Goal: Navigation & Orientation: Understand site structure

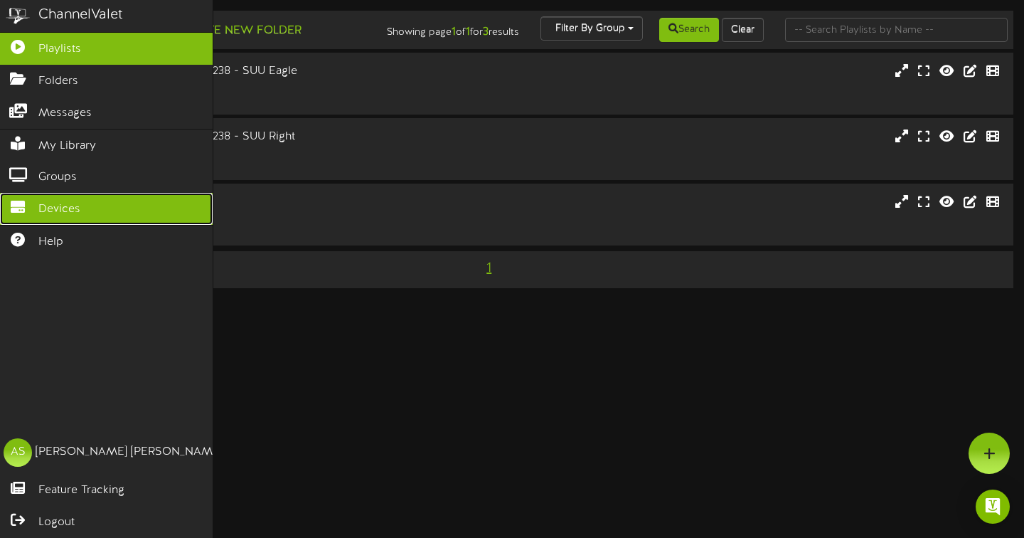
click at [72, 223] on link "Devices" at bounding box center [106, 209] width 213 height 32
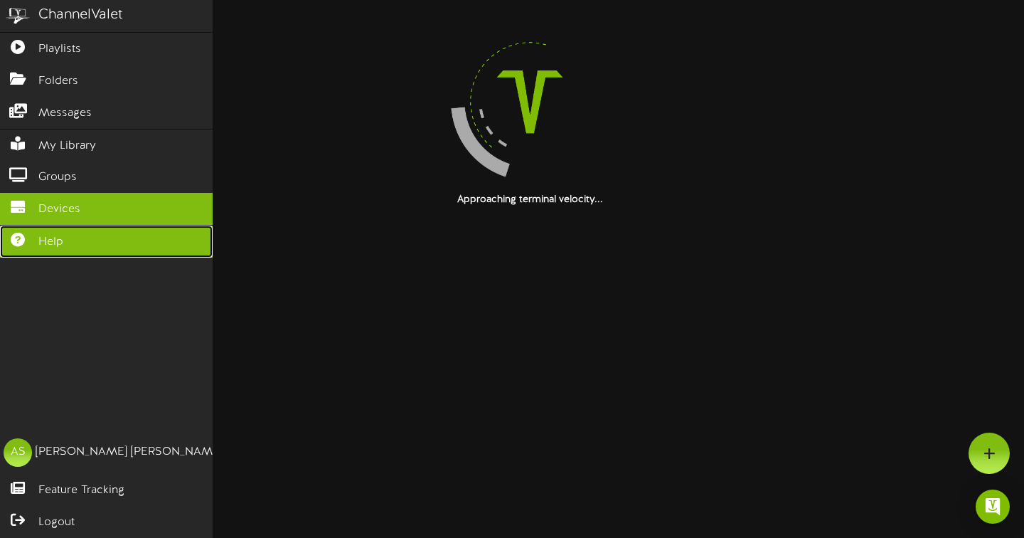
click at [54, 238] on span "Help" at bounding box center [50, 242] width 25 height 16
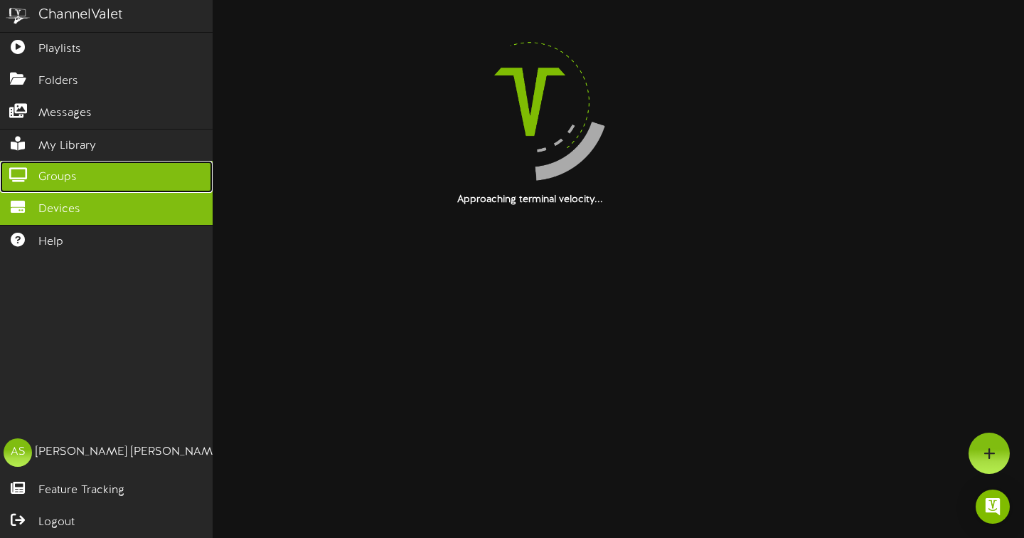
click at [83, 179] on link "Groups" at bounding box center [106, 177] width 213 height 32
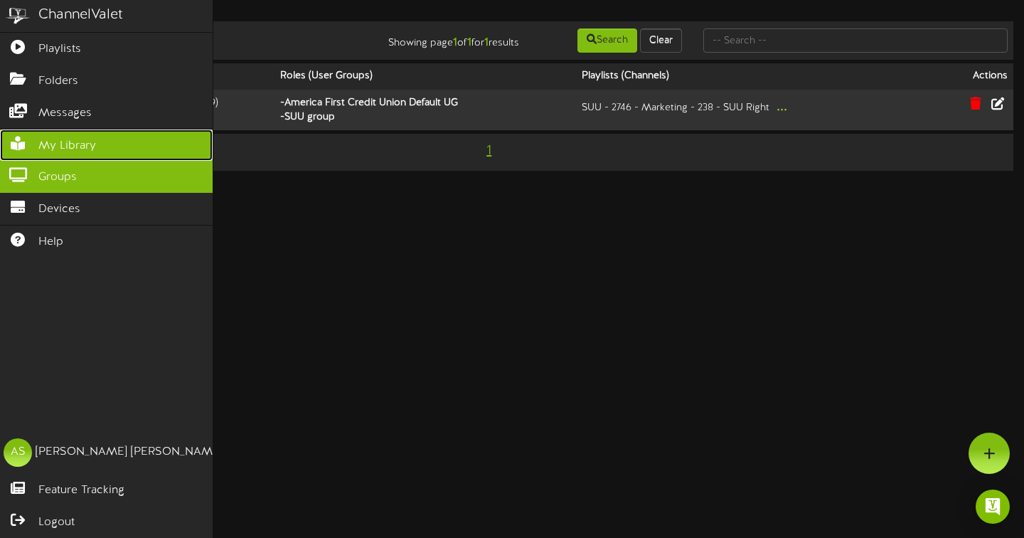
click at [95, 144] on span "My Library" at bounding box center [67, 146] width 58 height 16
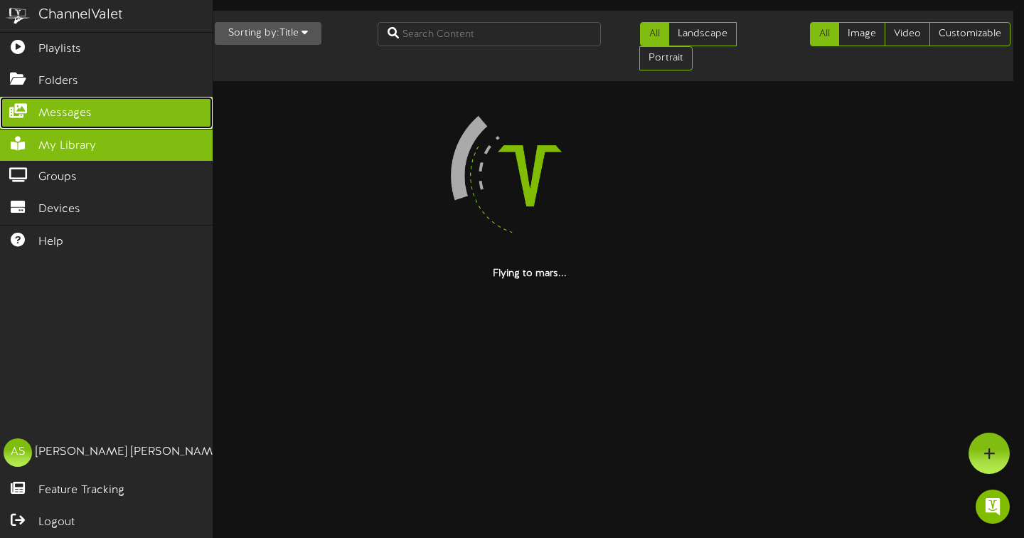
click at [102, 124] on link "Messages" at bounding box center [106, 113] width 213 height 32
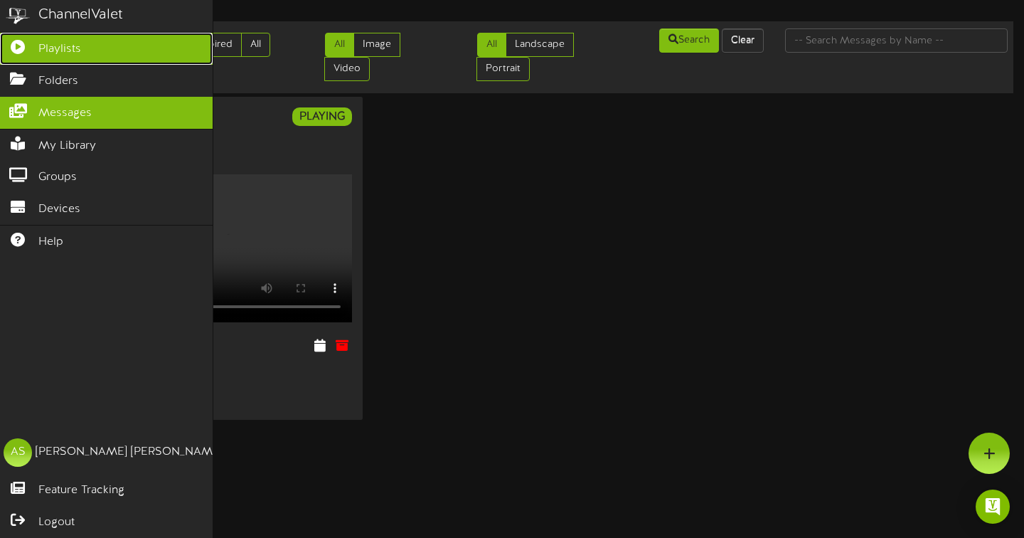
click at [44, 48] on span "Playlists" at bounding box center [59, 49] width 43 height 16
